Goal: Task Accomplishment & Management: Use online tool/utility

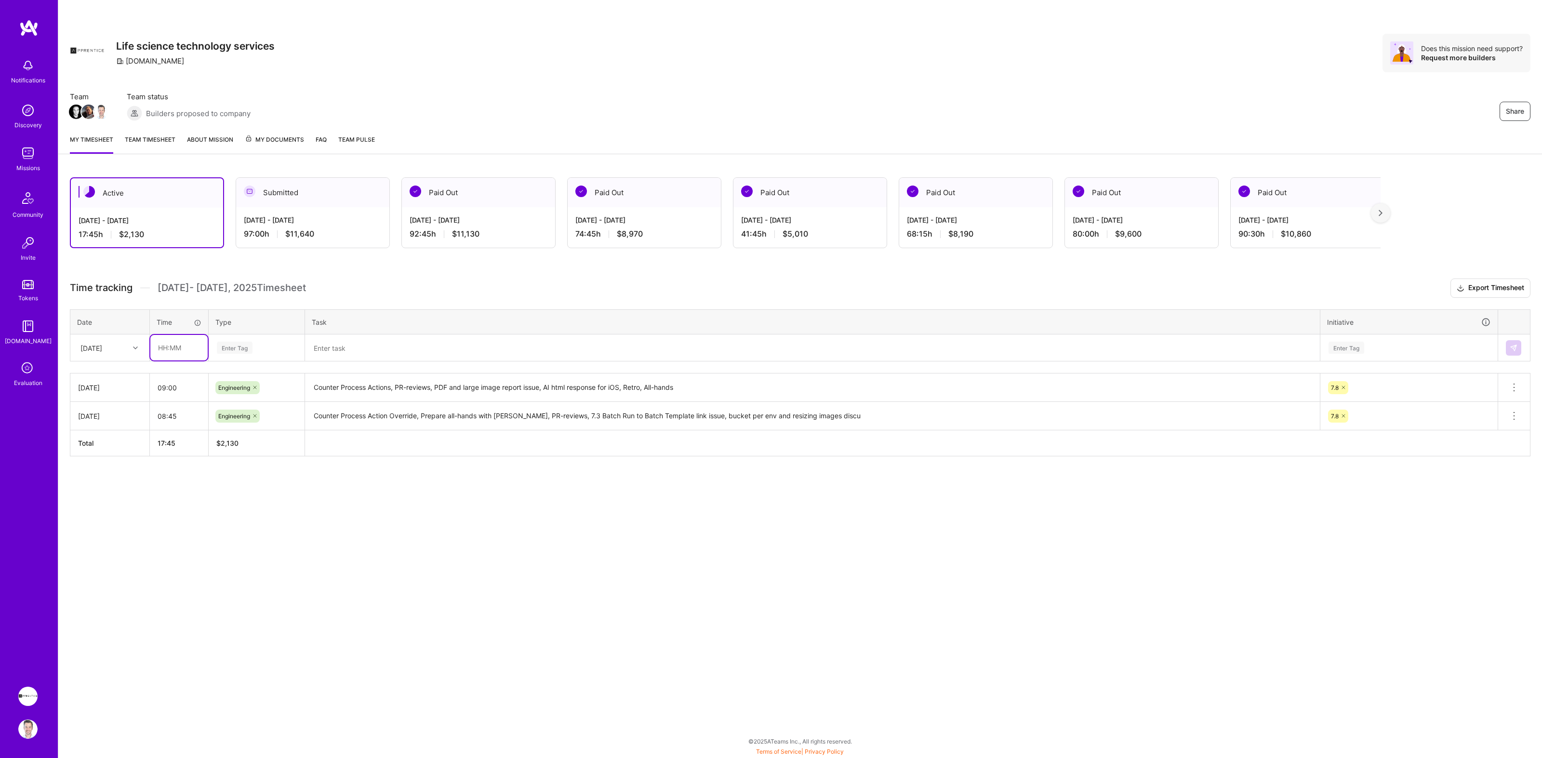
click at [173, 345] on input "text" at bounding box center [178, 348] width 57 height 26
type input "08:00"
click at [248, 450] on span "Engineering" at bounding box center [234, 447] width 41 height 13
click at [344, 354] on textarea at bounding box center [812, 347] width 1013 height 25
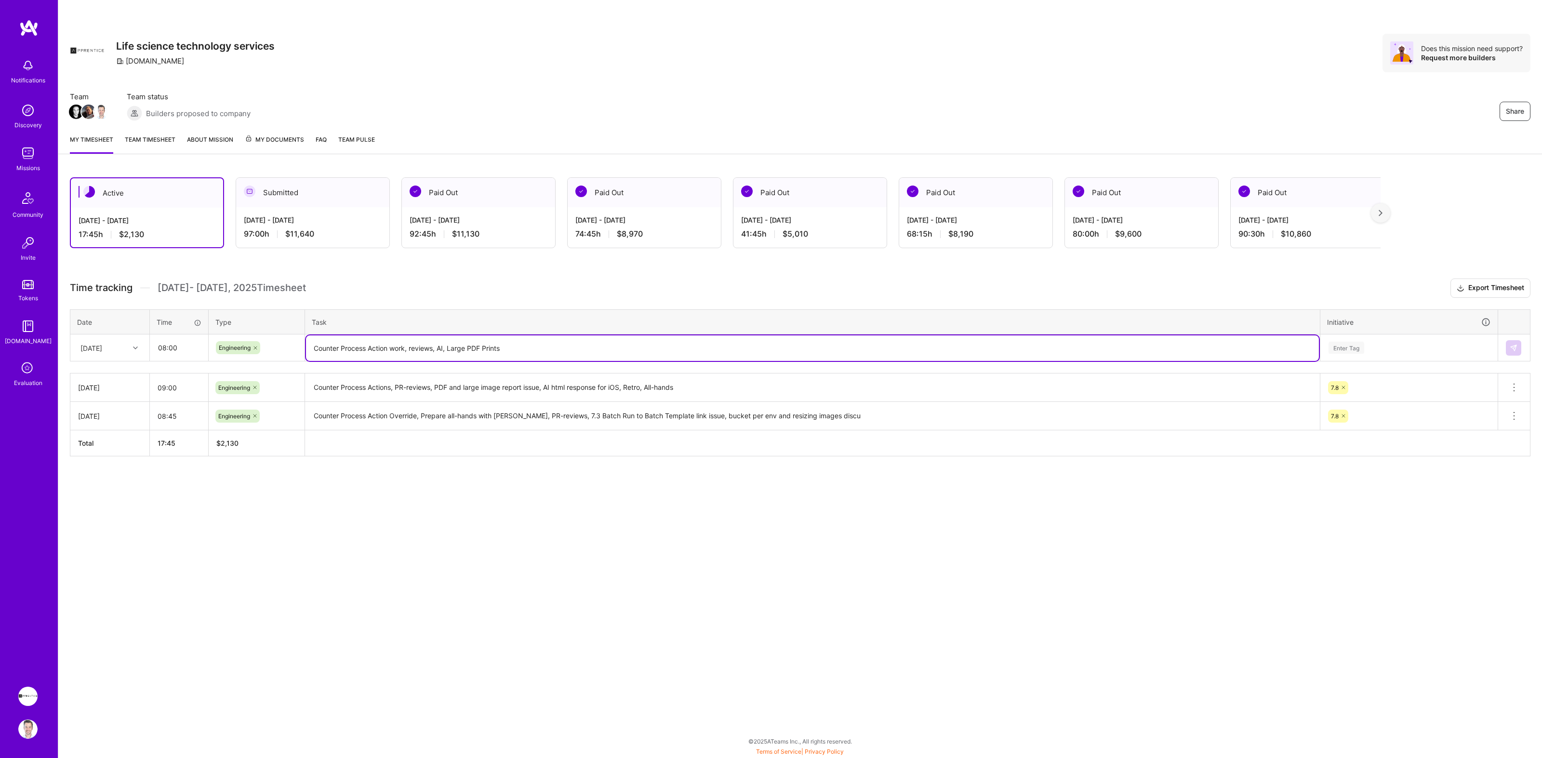
type textarea "Counter Process Action work, reviews, AI, Large PDF Prints"
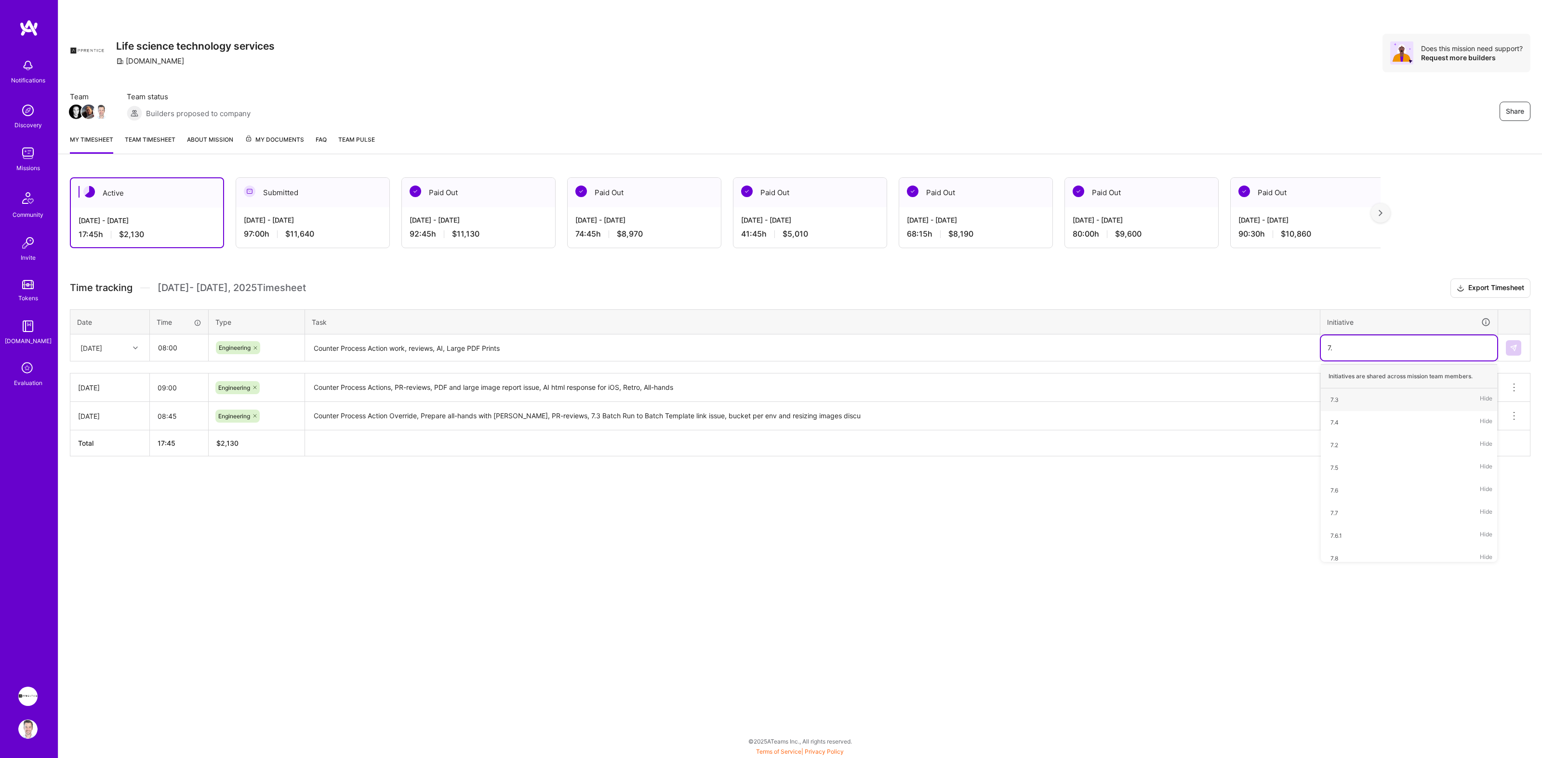
type input "7.8"
click at [1514, 347] on img at bounding box center [1514, 348] width 8 height 8
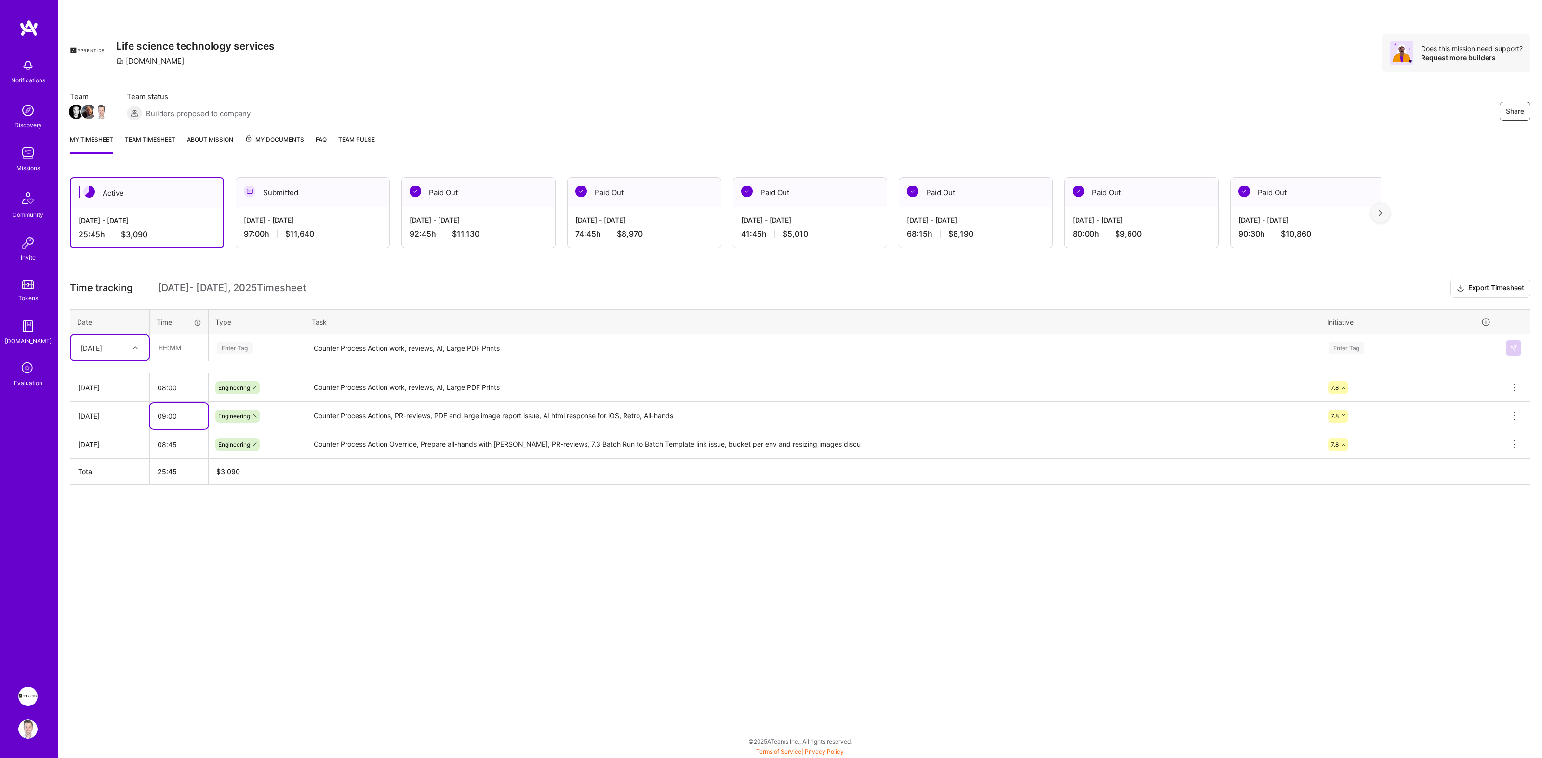
click at [182, 417] on input "09:00" at bounding box center [179, 416] width 58 height 26
type input "09:15"
click at [326, 597] on div "Share Life science technology services [DOMAIN_NAME] Does this mission need sup…" at bounding box center [800, 379] width 1484 height 758
